Goal: Task Accomplishment & Management: Use online tool/utility

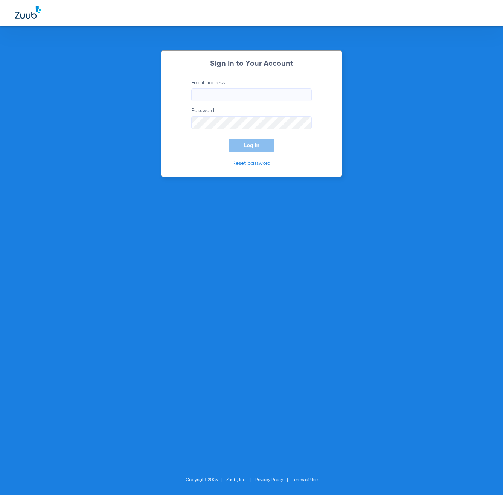
click at [263, 95] on input "Email address" at bounding box center [251, 94] width 121 height 13
type input "[EMAIL_ADDRESS][DOMAIN_NAME]"
click at [229, 139] on button "Log In" at bounding box center [252, 146] width 46 height 14
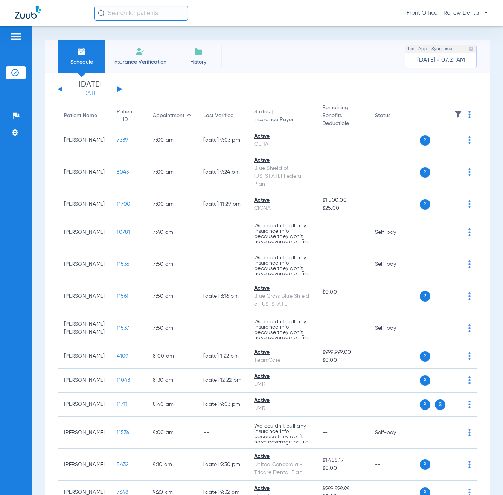
click at [86, 96] on link "[DATE]" at bounding box center [89, 94] width 45 height 8
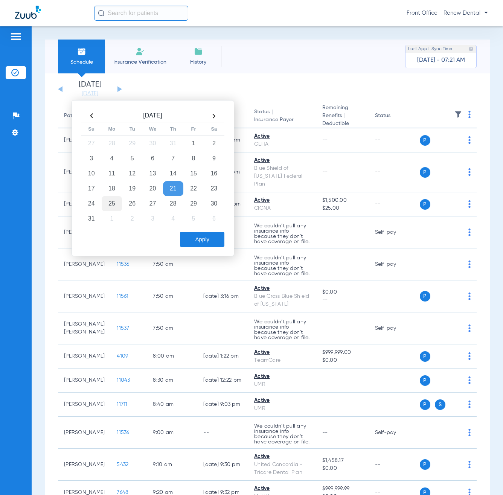
click at [117, 201] on td "25" at bounding box center [112, 203] width 20 height 15
click at [218, 238] on button "Apply" at bounding box center [202, 239] width 44 height 15
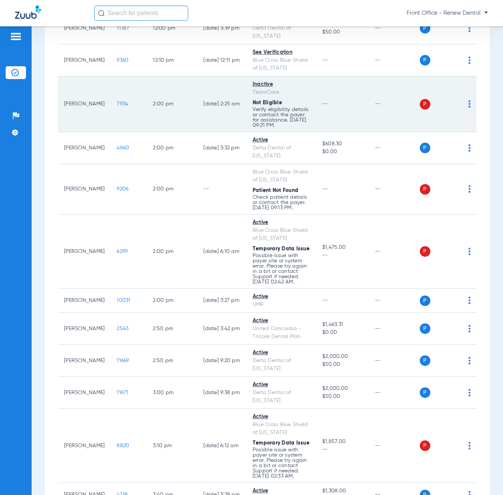
scroll to position [1017, 0]
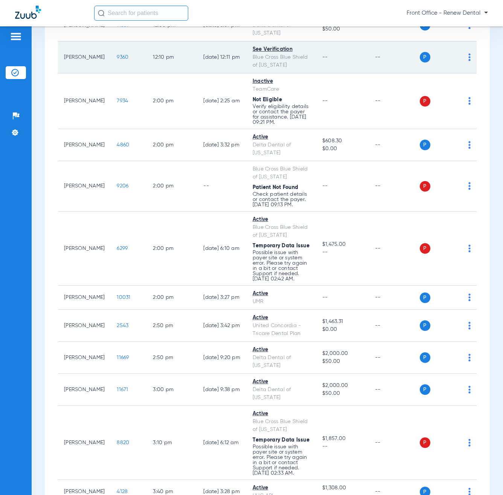
click at [465, 73] on td "P S" at bounding box center [448, 57] width 57 height 32
click at [468, 61] on img at bounding box center [469, 57] width 2 height 8
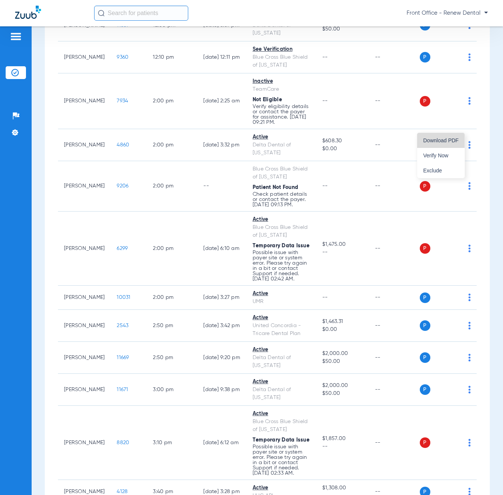
click at [447, 138] on span "Download PDF" at bounding box center [440, 140] width 35 height 5
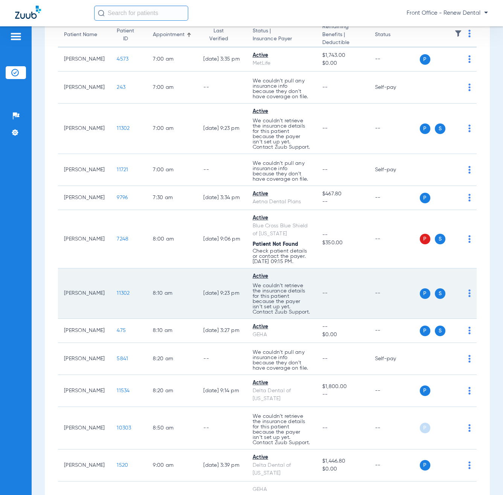
scroll to position [0, 0]
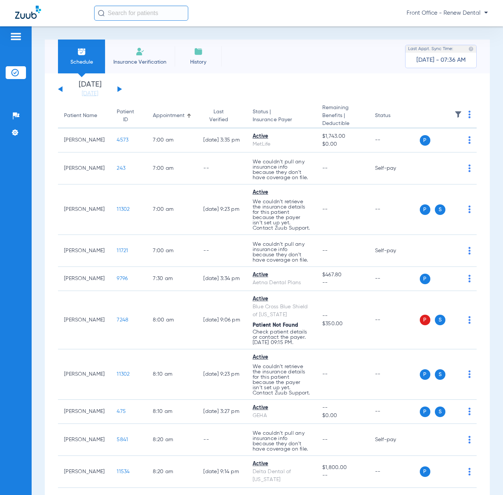
click at [122, 91] on div "[DATE] [DATE] [DATE] [DATE] [DATE] [DATE] [DATE] [DATE] [DATE] [DATE] [DATE] [D…" at bounding box center [90, 89] width 64 height 17
click at [118, 89] on button at bounding box center [119, 89] width 5 height 6
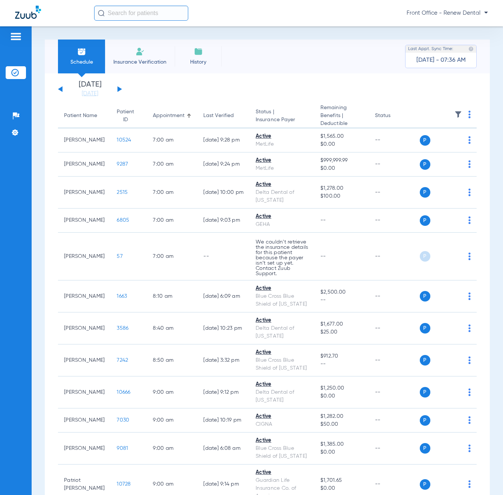
click at [58, 89] on div "[DATE] [DATE] [DATE] [DATE] [DATE] [DATE] [DATE] [DATE] [DATE] [DATE] [DATE] [D…" at bounding box center [90, 89] width 64 height 17
click at [61, 90] on button at bounding box center [60, 89] width 5 height 6
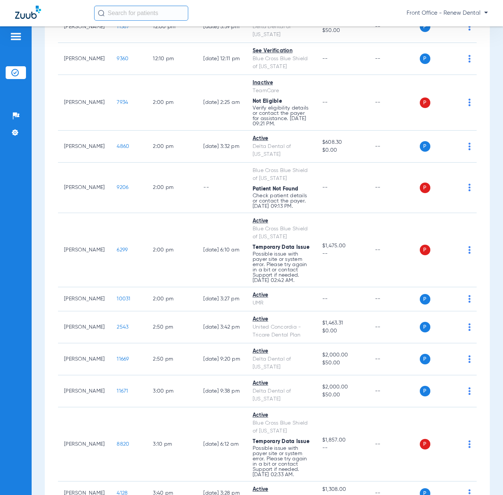
scroll to position [1017, 0]
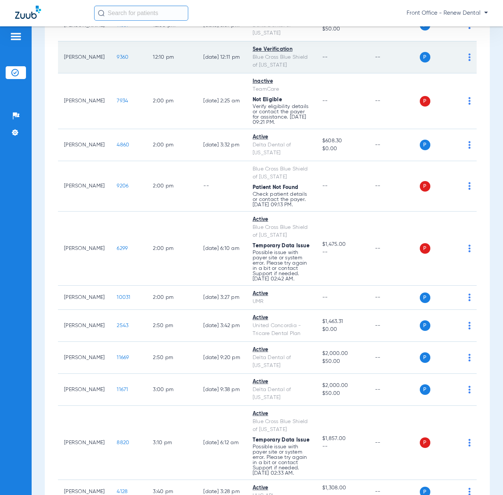
click at [465, 73] on td "P S" at bounding box center [448, 57] width 57 height 32
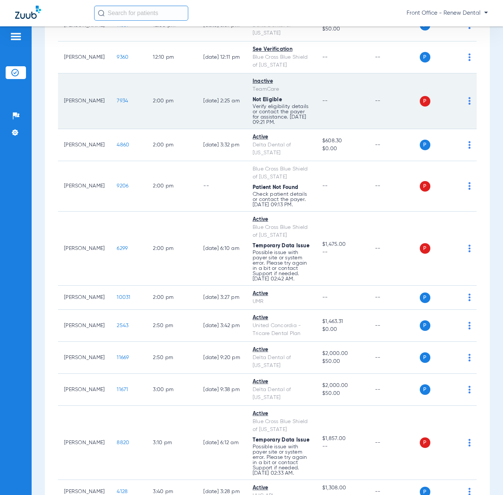
click at [80, 129] on td "[PERSON_NAME]" at bounding box center [84, 101] width 53 height 56
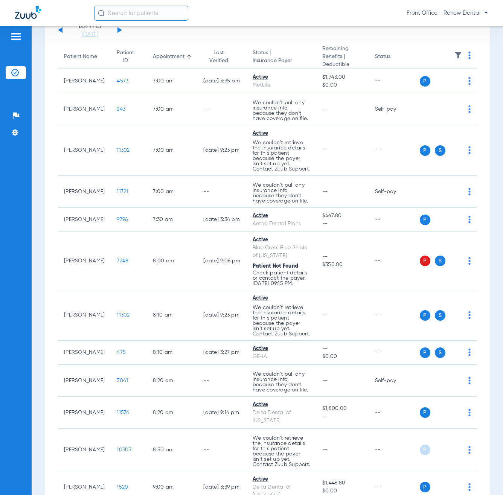
scroll to position [0, 0]
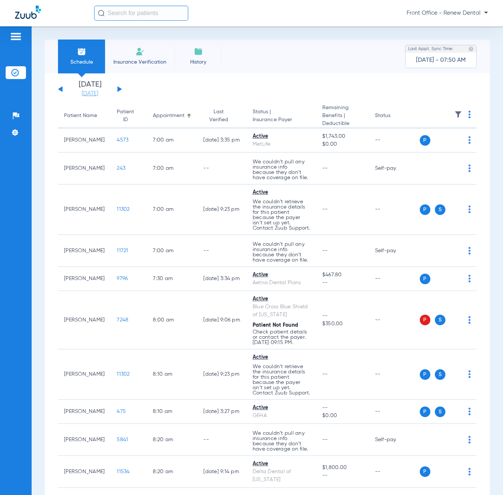
click at [85, 95] on link "[DATE]" at bounding box center [89, 94] width 45 height 8
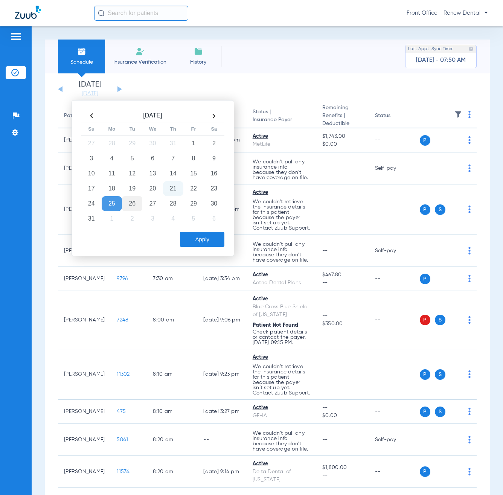
click at [135, 208] on td "26" at bounding box center [132, 203] width 20 height 15
click at [198, 236] on button "Apply" at bounding box center [202, 239] width 44 height 15
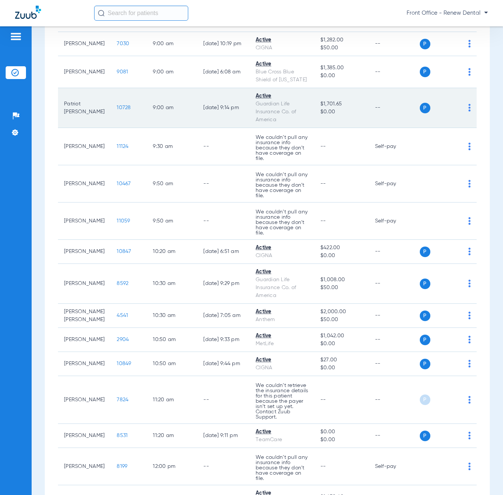
scroll to position [414, 0]
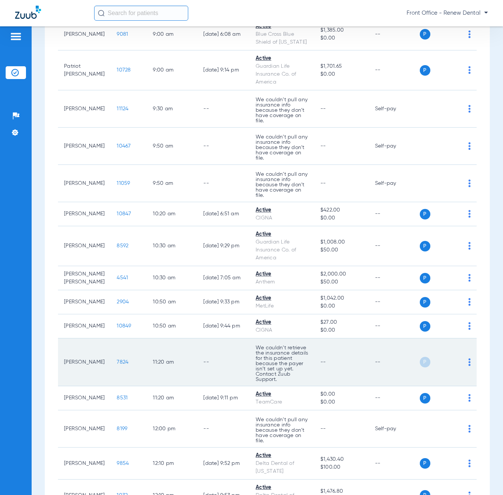
click at [197, 369] on td "--" at bounding box center [223, 363] width 52 height 48
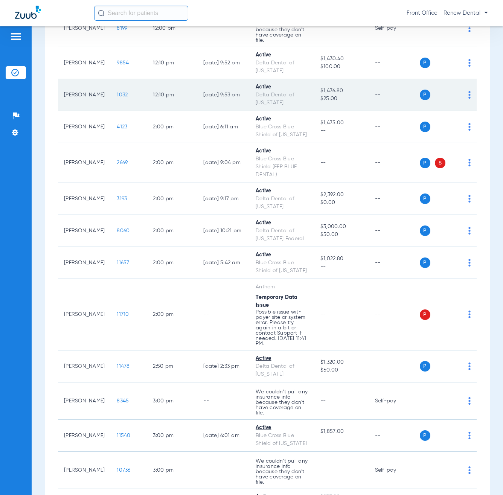
scroll to position [828, 0]
